Goal: Task Accomplishment & Management: Manage account settings

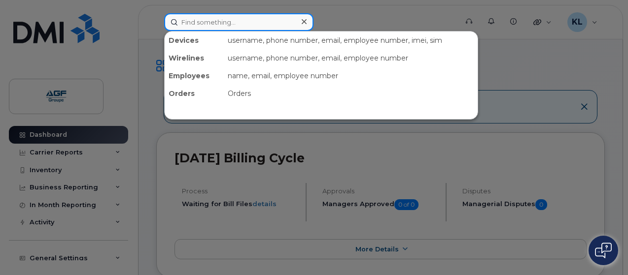
click at [281, 14] on input at bounding box center [238, 22] width 149 height 18
type input "makram"
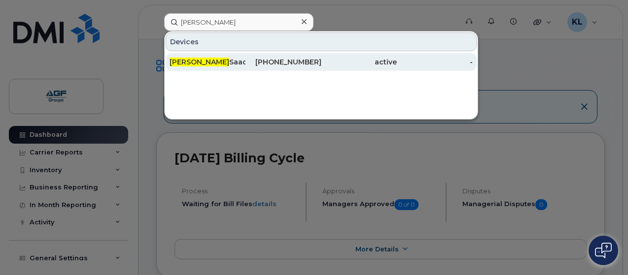
click at [265, 60] on div "514-208-3450" at bounding box center [283, 62] width 76 height 10
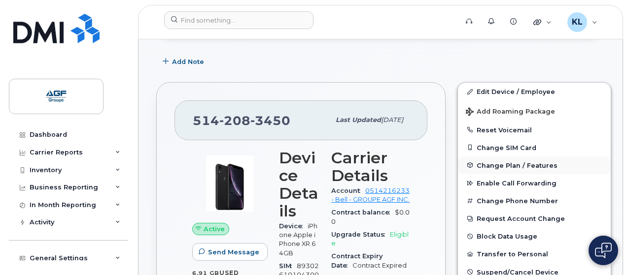
scroll to position [200, 0]
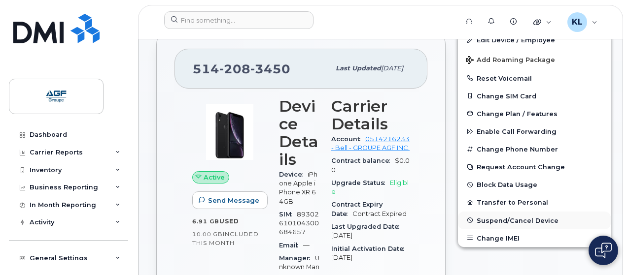
click at [524, 220] on span "Suspend/Cancel Device" at bounding box center [517, 220] width 82 height 7
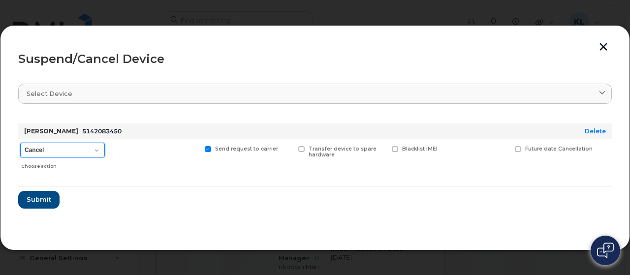
click at [93, 150] on select "Cancel Suspend - Extend Suspension Suspend - Reduced Rate Suspend - Full Rate S…" at bounding box center [62, 150] width 85 height 15
select select "[object Object]"
click at [20, 143] on select "Cancel Suspend - Extend Suspension Suspend - Reduced Rate Suspend - Full Rate S…" at bounding box center [62, 150] width 85 height 15
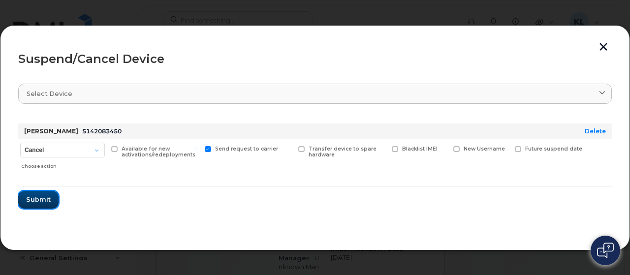
click at [43, 199] on span "Submit" at bounding box center [38, 199] width 25 height 9
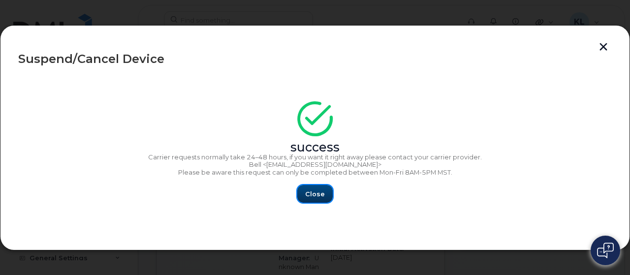
click at [318, 193] on span "Close" at bounding box center [315, 194] width 20 height 9
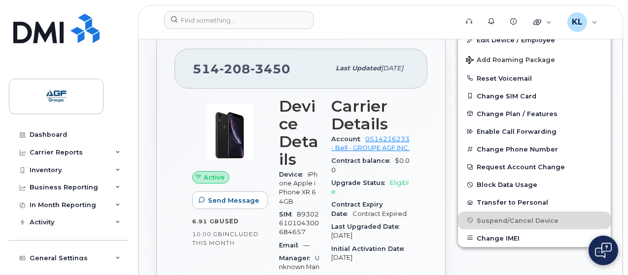
scroll to position [0, 0]
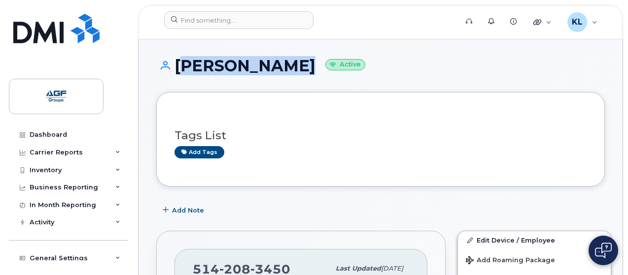
drag, startPoint x: 268, startPoint y: 68, endPoint x: 180, endPoint y: 67, distance: 87.7
click at [180, 67] on h1 "Makram Saadi Active" at bounding box center [380, 65] width 448 height 17
copy h1 "Makram Saadi"
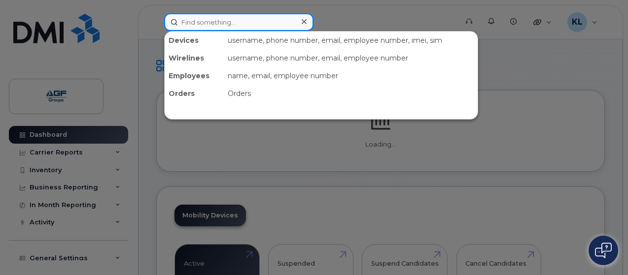
click at [264, 22] on input at bounding box center [238, 22] width 149 height 18
type input "doyon"
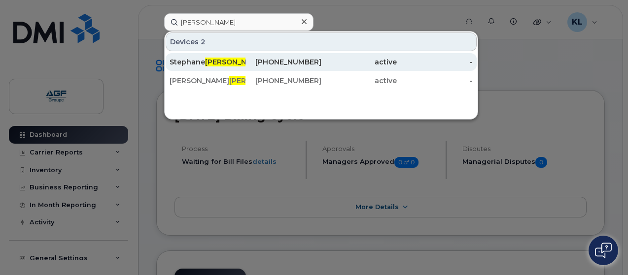
click at [226, 62] on span "Doyon" at bounding box center [235, 62] width 60 height 9
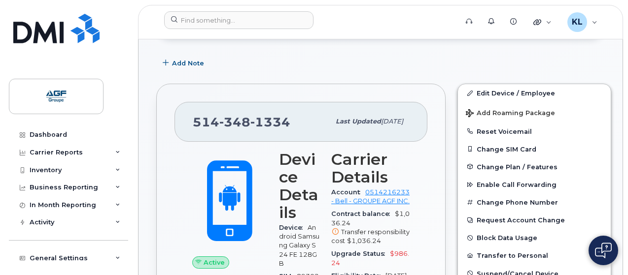
scroll to position [148, 0]
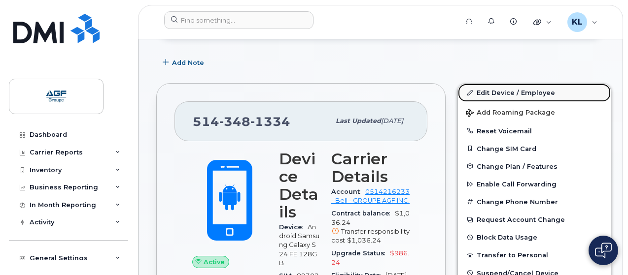
click at [495, 93] on link "Edit Device / Employee" at bounding box center [534, 93] width 153 height 18
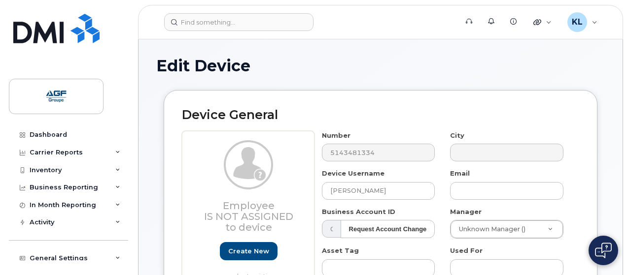
select select "33509692"
select select "33509674"
click at [379, 194] on input "[PERSON_NAME]" at bounding box center [378, 191] width 113 height 18
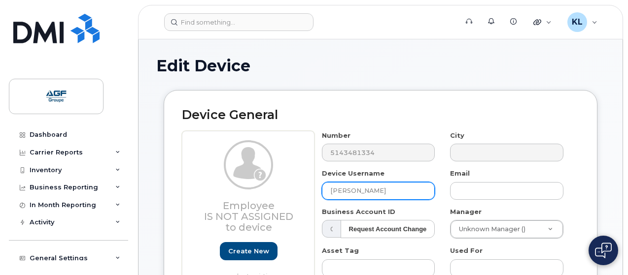
paste input "[PERSON_NAME]"
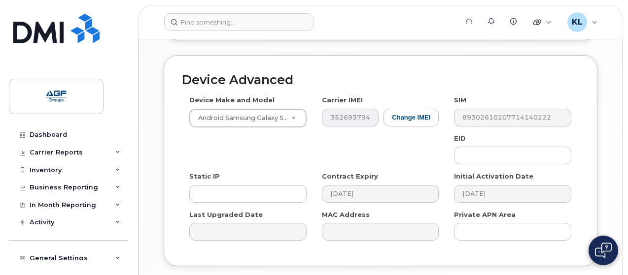
scroll to position [643, 0]
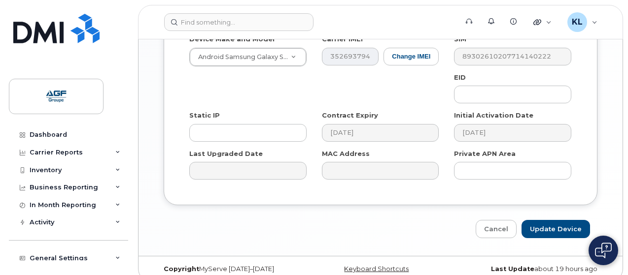
type input "[PERSON_NAME]"
click at [551, 204] on div "Device Advanced Device Make and Model Android Samsung Galaxy S24 FE Android TCL…" at bounding box center [380, 116] width 448 height 245
click at [550, 220] on input "Update Device" at bounding box center [555, 229] width 68 height 18
type input "Saving..."
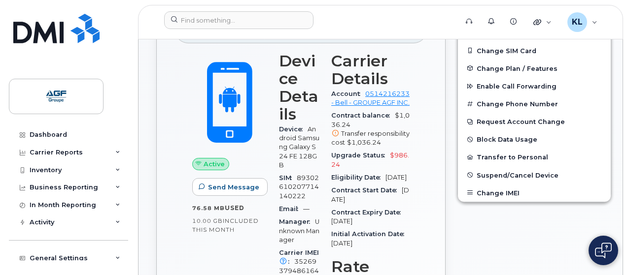
scroll to position [174, 0]
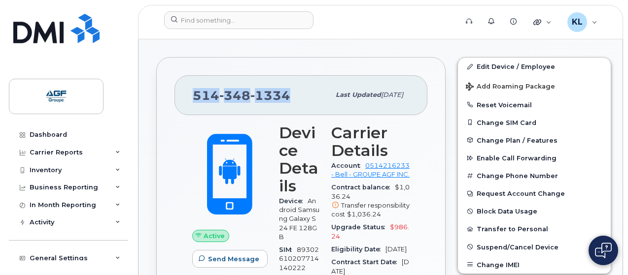
drag, startPoint x: 292, startPoint y: 96, endPoint x: 195, endPoint y: 94, distance: 96.6
click at [195, 95] on div "[PHONE_NUMBER]" at bounding box center [261, 95] width 137 height 21
copy span "[PHONE_NUMBER]"
